Goal: Information Seeking & Learning: Understand process/instructions

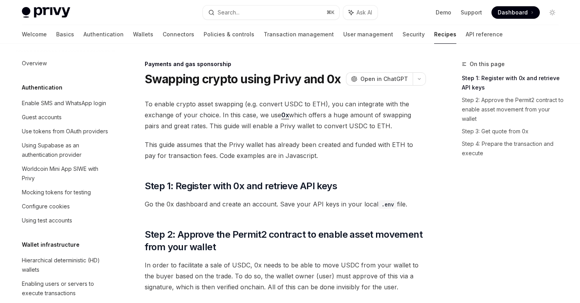
scroll to position [663, 0]
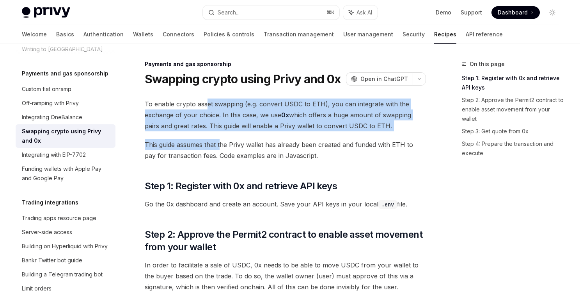
drag, startPoint x: 206, startPoint y: 102, endPoint x: 221, endPoint y: 146, distance: 46.8
click at [221, 146] on span "This guide assumes that the Privy wallet has already been created and funded wi…" at bounding box center [285, 150] width 281 height 22
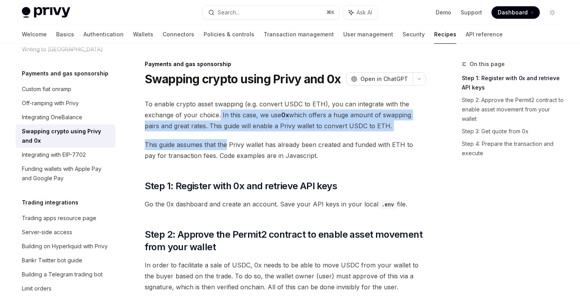
drag, startPoint x: 221, startPoint y: 146, endPoint x: 219, endPoint y: 110, distance: 36.0
click at [219, 110] on span "To enable crypto asset swapping (e.g. convert USDC to ETH), you can integrate w…" at bounding box center [285, 114] width 281 height 33
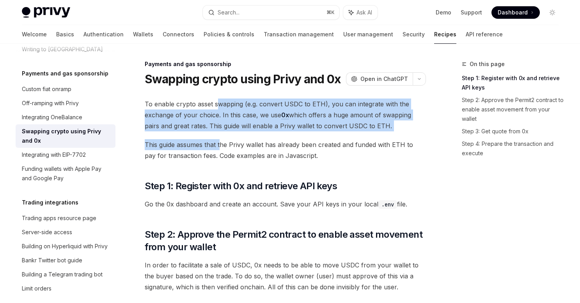
drag, startPoint x: 218, startPoint y: 100, endPoint x: 222, endPoint y: 147, distance: 47.4
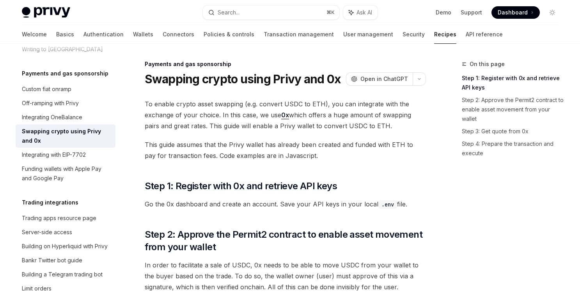
click at [222, 153] on span "This guide assumes that the Privy wallet has already been created and funded wi…" at bounding box center [285, 150] width 281 height 22
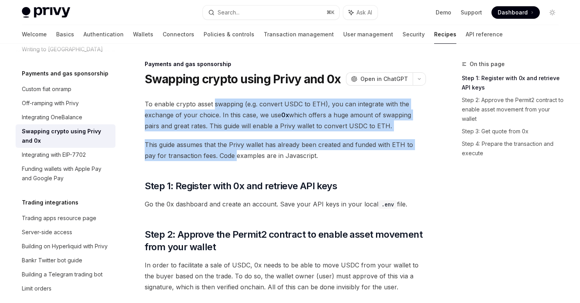
drag, startPoint x: 222, startPoint y: 153, endPoint x: 221, endPoint y: 101, distance: 51.5
click at [221, 101] on span "To enable crypto asset swapping (e.g. convert USDC to ETH), you can integrate w…" at bounding box center [285, 114] width 281 height 33
drag, startPoint x: 221, startPoint y: 101, endPoint x: 224, endPoint y: 152, distance: 51.2
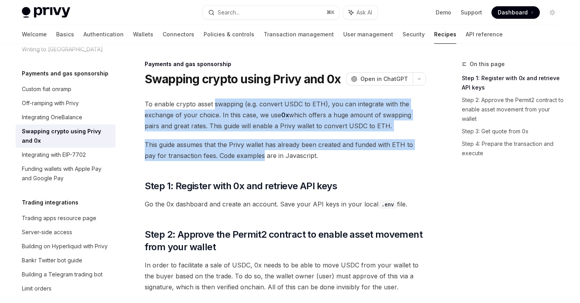
click at [224, 152] on span "This guide assumes that the Privy wallet has already been created and funded wi…" at bounding box center [285, 150] width 281 height 22
drag, startPoint x: 224, startPoint y: 152, endPoint x: 260, endPoint y: 103, distance: 60.4
click at [260, 103] on span "To enable crypto asset swapping (e.g. convert USDC to ETH), you can integrate w…" at bounding box center [285, 114] width 281 height 33
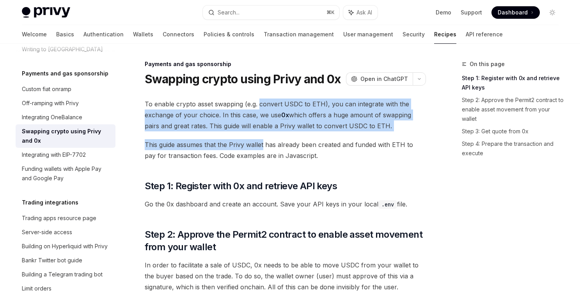
drag, startPoint x: 260, startPoint y: 103, endPoint x: 262, endPoint y: 149, distance: 45.3
click at [262, 149] on span "This guide assumes that the Privy wallet has already been created and funded wi…" at bounding box center [285, 150] width 281 height 22
drag, startPoint x: 262, startPoint y: 149, endPoint x: 271, endPoint y: 108, distance: 41.6
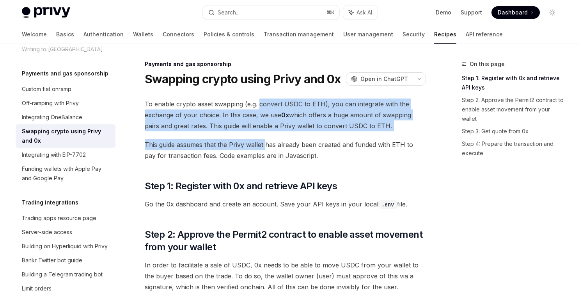
click at [271, 109] on span "To enable crypto asset swapping (e.g. convert USDC to ETH), you can integrate w…" at bounding box center [285, 114] width 281 height 33
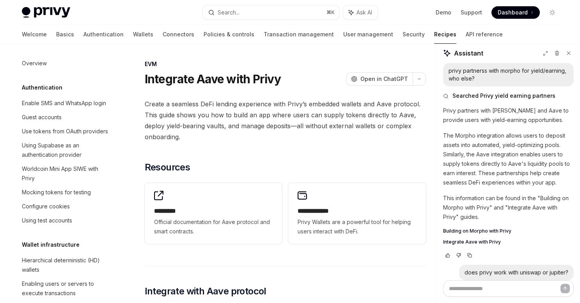
scroll to position [662, 0]
